Goal: Navigation & Orientation: Find specific page/section

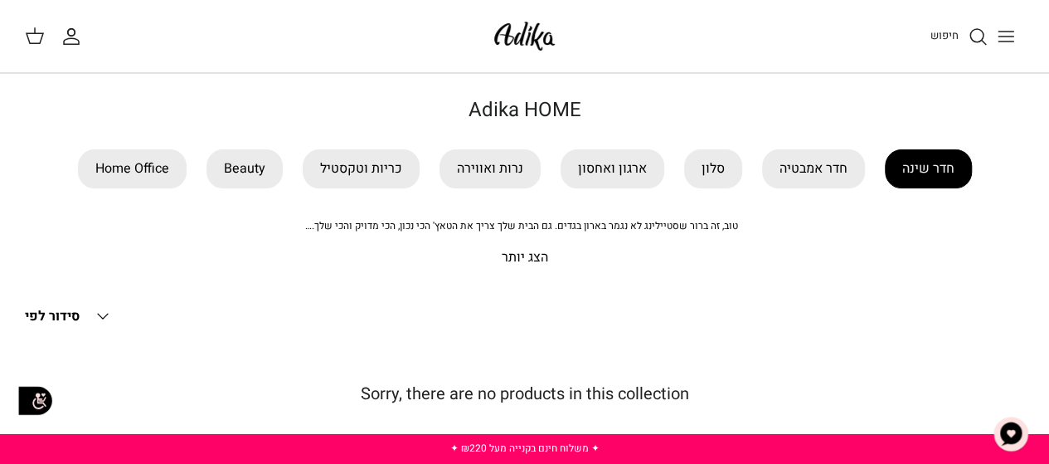
click at [912, 167] on link "חדר שינה" at bounding box center [928, 168] width 87 height 39
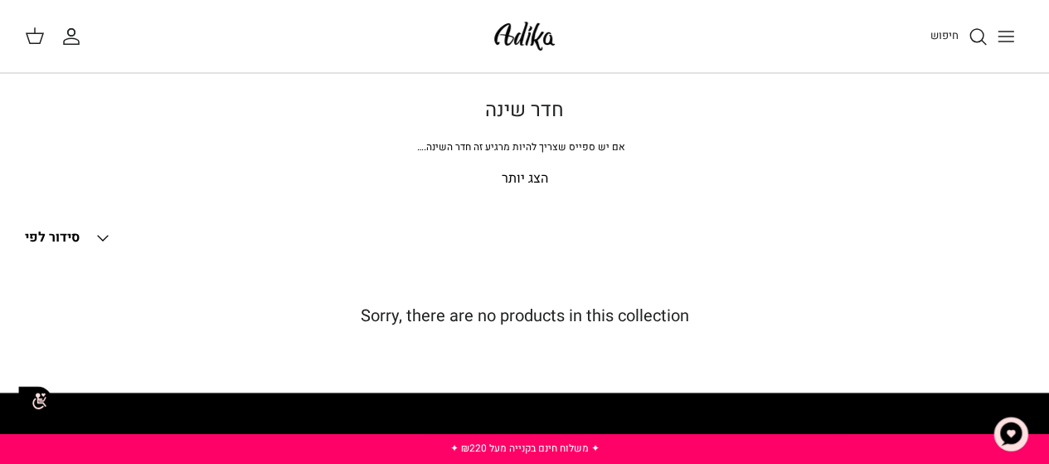
click at [538, 178] on p "הצג יותר" at bounding box center [524, 179] width 999 height 22
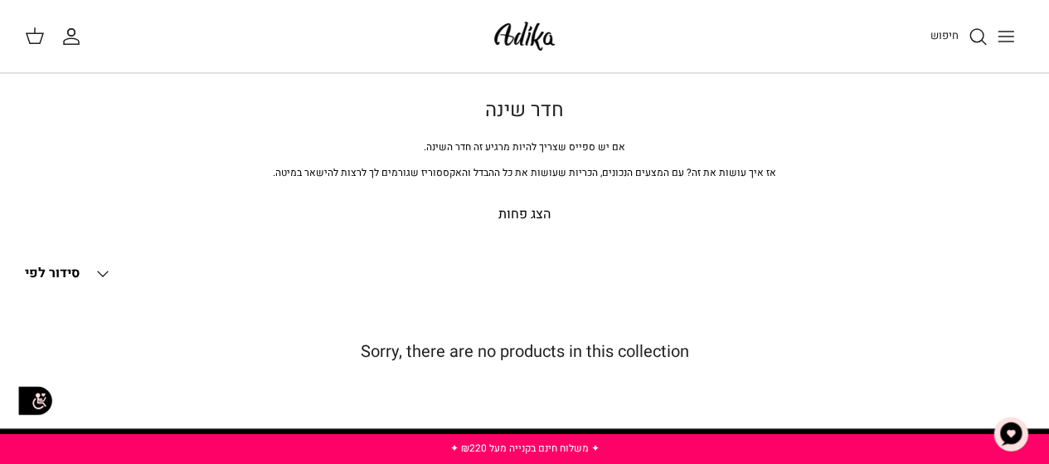
click at [1006, 36] on line "Toggle menu" at bounding box center [1005, 36] width 15 height 0
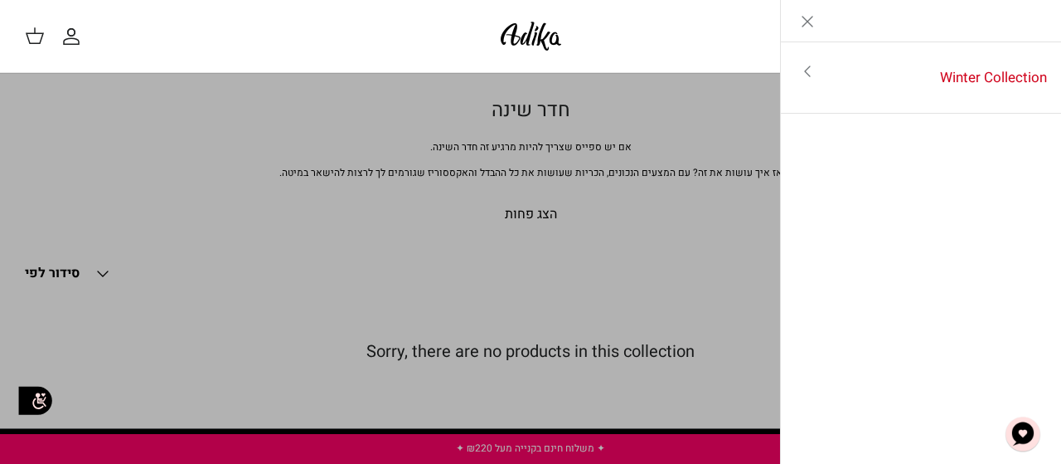
click at [831, 67] on link "Toggle menu" at bounding box center [807, 71] width 53 height 38
click at [1002, 71] on link "לכל הפריטים" at bounding box center [921, 72] width 265 height 41
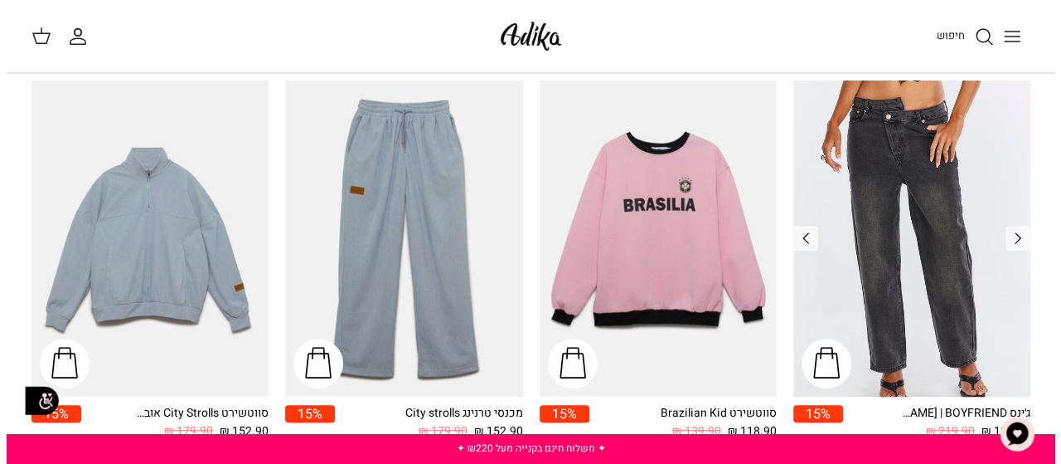
scroll to position [166, 0]
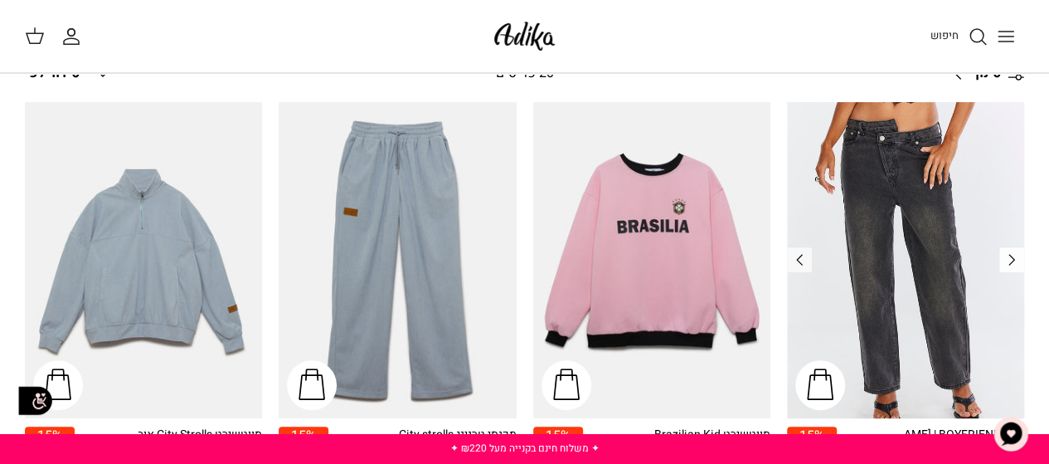
click at [1013, 261] on icon "Left" at bounding box center [1012, 260] width 20 height 20
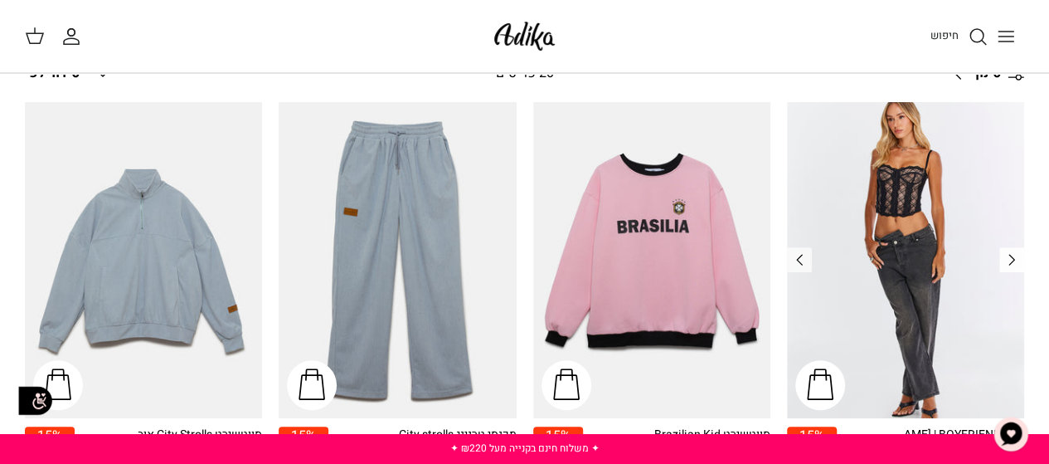
click at [1013, 261] on icon "Left" at bounding box center [1012, 260] width 20 height 20
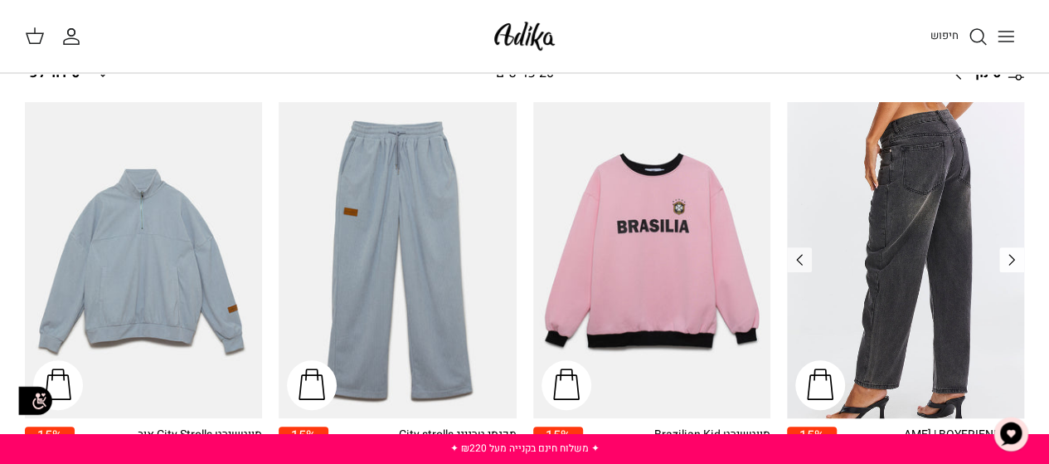
click at [1013, 261] on icon "Left" at bounding box center [1012, 260] width 20 height 20
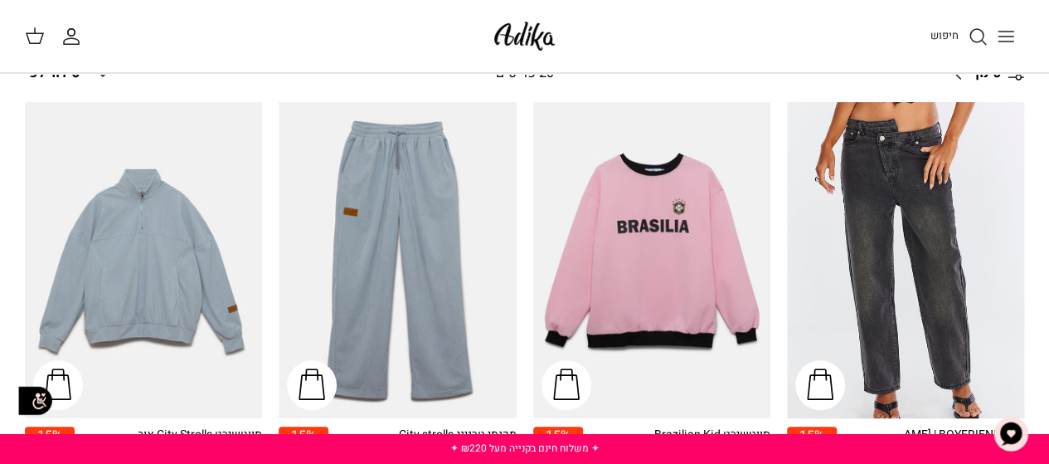
click at [1010, 37] on icon "Toggle menu" at bounding box center [1006, 37] width 20 height 20
